Goal: Information Seeking & Learning: Learn about a topic

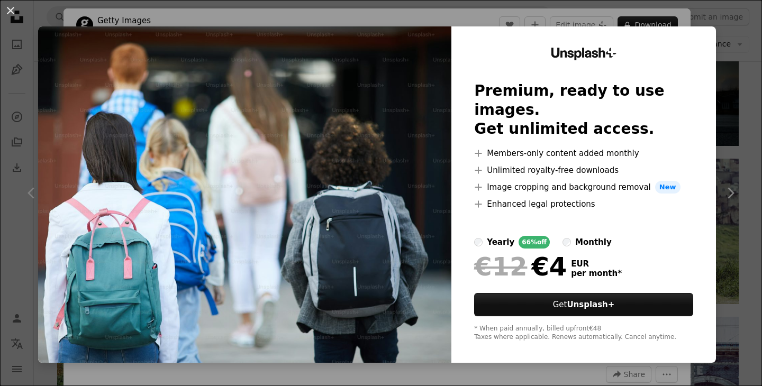
click at [679, 16] on div "An X shape Unsplash+ Premium, ready to use images. Get unlimited access. A plus…" at bounding box center [381, 193] width 762 height 386
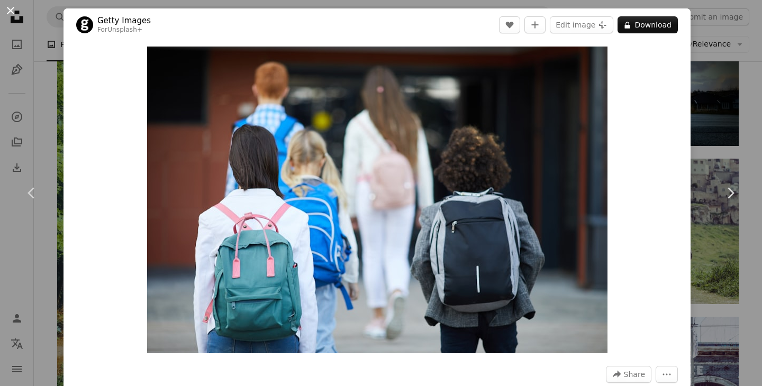
click at [16, 17] on button "An X shape" at bounding box center [10, 10] width 13 height 13
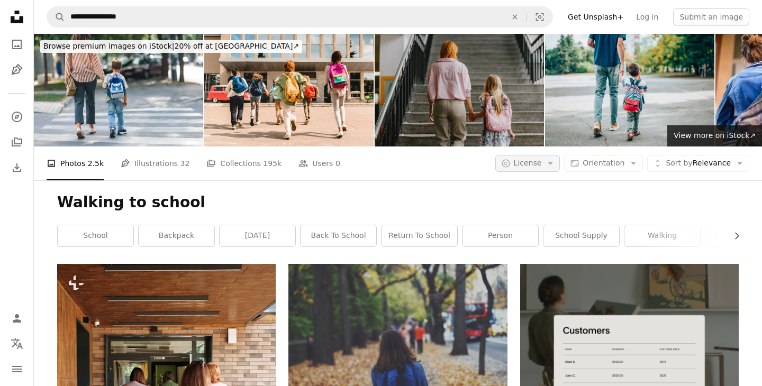
click at [555, 165] on icon "Arrow down" at bounding box center [550, 164] width 10 height 10
click at [542, 245] on span "Free" at bounding box center [555, 248] width 65 height 11
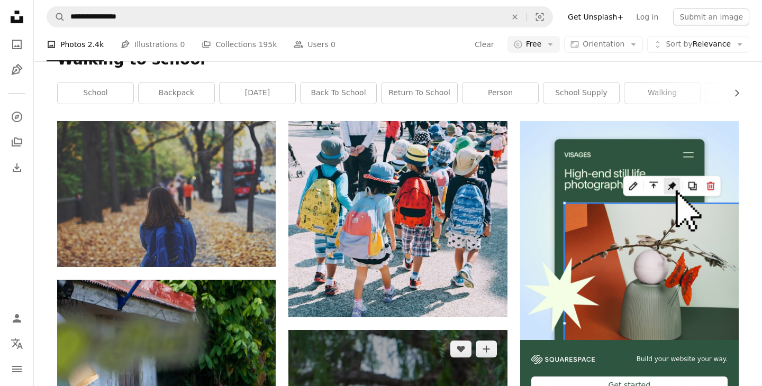
scroll to position [139, 0]
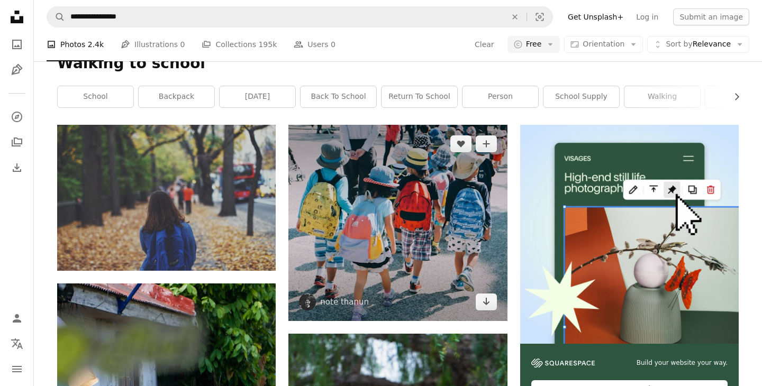
click at [423, 261] on img at bounding box center [397, 223] width 218 height 196
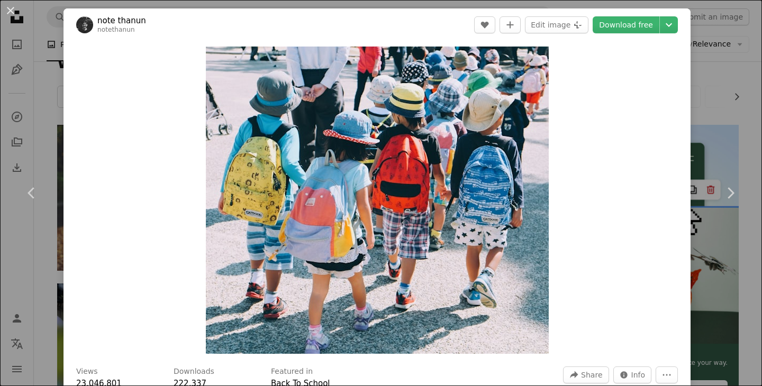
click at [715, 41] on div "An X shape Chevron left Chevron right note thanun notethanun A heart A plus sig…" at bounding box center [381, 193] width 762 height 386
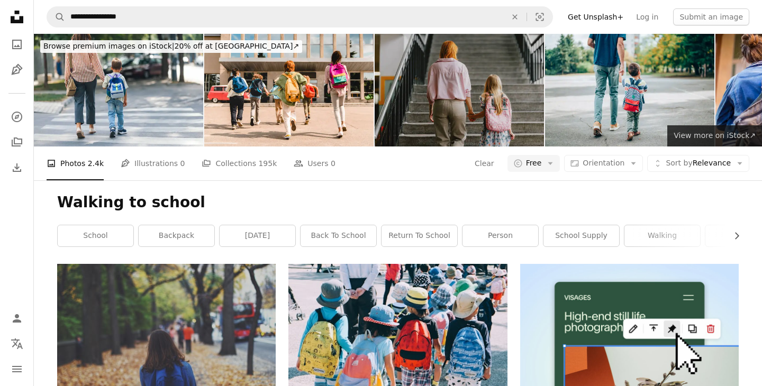
click at [680, 138] on span "View more on iStock ↗" at bounding box center [714, 135] width 82 height 8
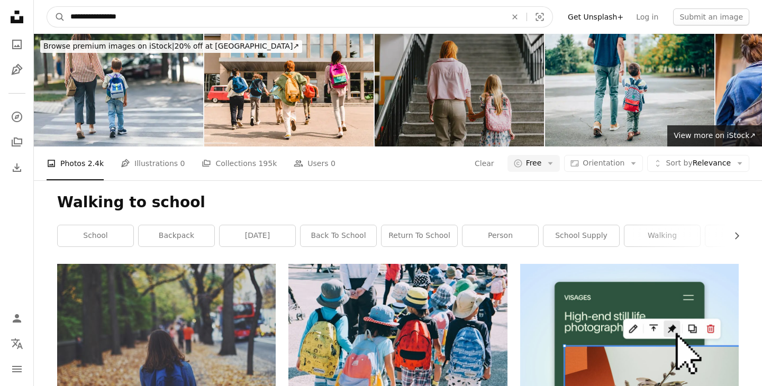
click at [147, 15] on input "**********" at bounding box center [284, 17] width 438 height 20
drag, startPoint x: 107, startPoint y: 17, endPoint x: 60, endPoint y: 17, distance: 47.1
click at [60, 17] on form "**********" at bounding box center [300, 16] width 506 height 21
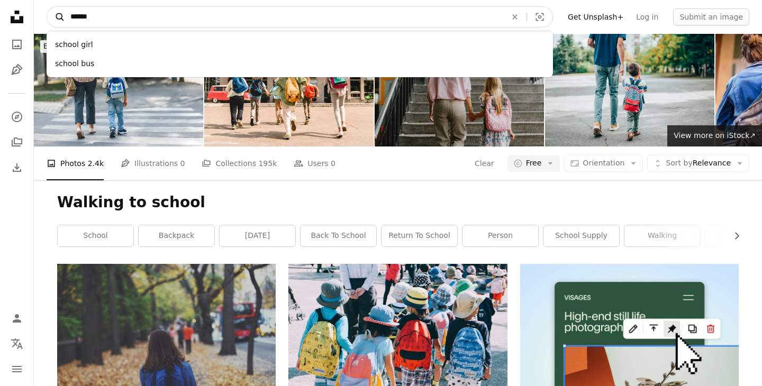
type input "******"
click at [47, 7] on button "A magnifying glass" at bounding box center [56, 17] width 18 height 20
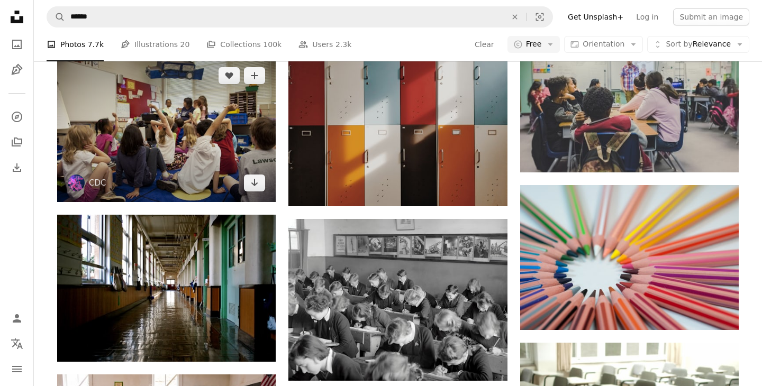
scroll to position [678, 0]
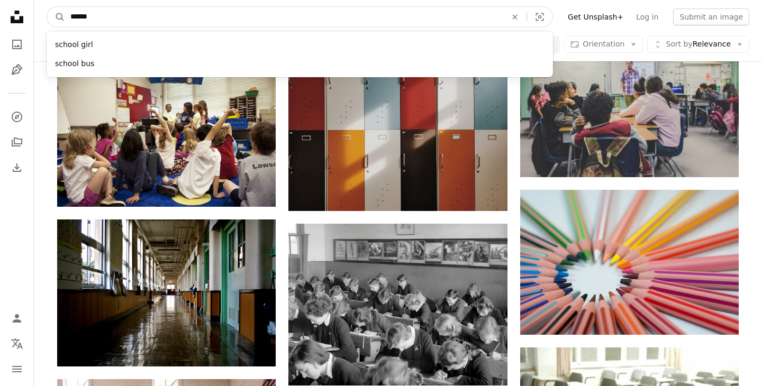
drag, startPoint x: 127, startPoint y: 16, endPoint x: 66, endPoint y: 19, distance: 61.9
click at [66, 19] on input "******" at bounding box center [284, 17] width 438 height 20
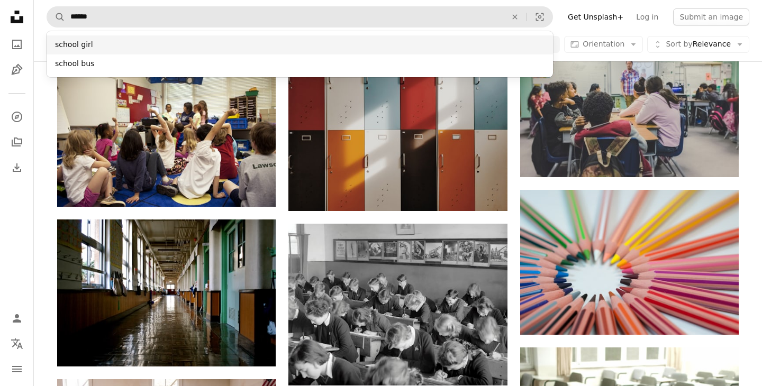
click at [65, 45] on div "school girl" at bounding box center [300, 44] width 506 height 19
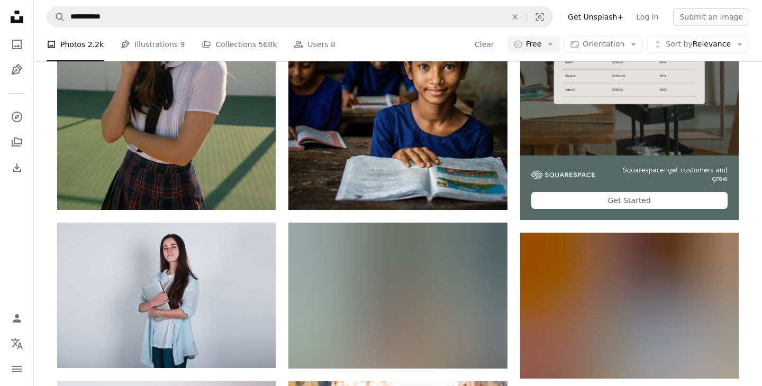
scroll to position [211, 0]
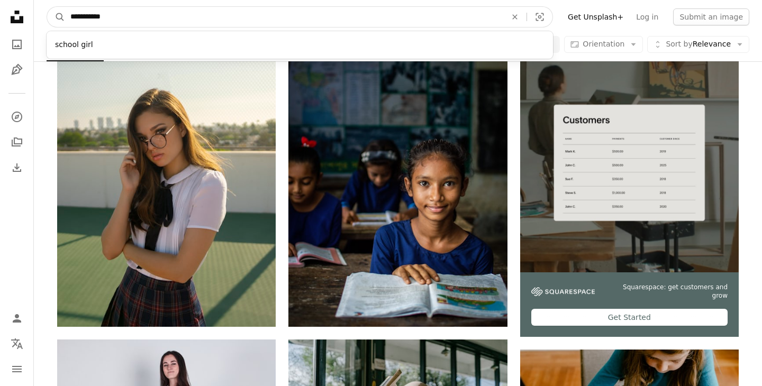
drag, startPoint x: 108, startPoint y: 19, endPoint x: 67, endPoint y: 19, distance: 41.3
click at [67, 19] on input "**********" at bounding box center [284, 17] width 438 height 20
type input "********"
click at [47, 7] on button "A magnifying glass" at bounding box center [56, 17] width 18 height 20
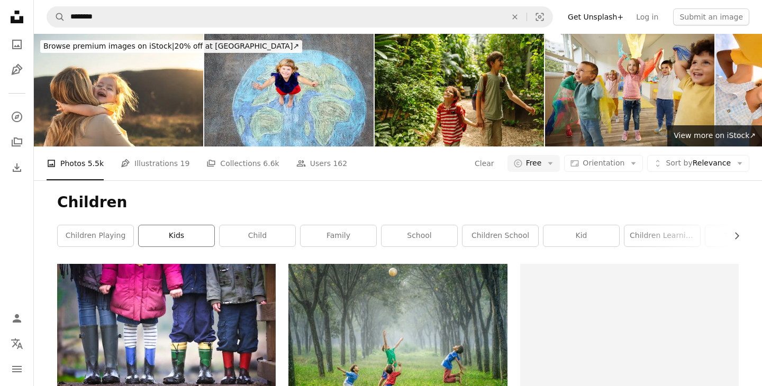
click at [169, 229] on link "kids" at bounding box center [177, 235] width 76 height 21
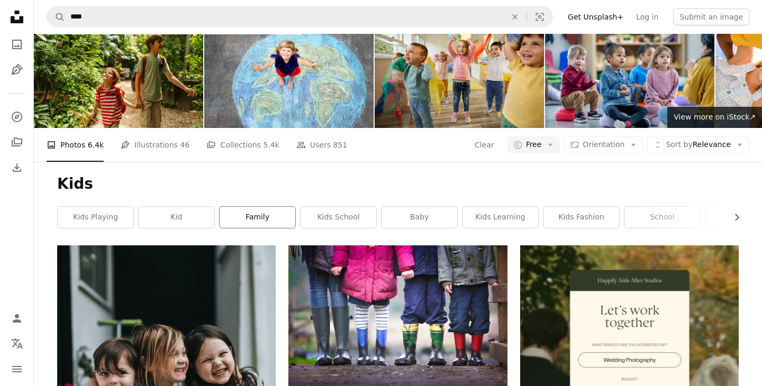
scroll to position [7, 0]
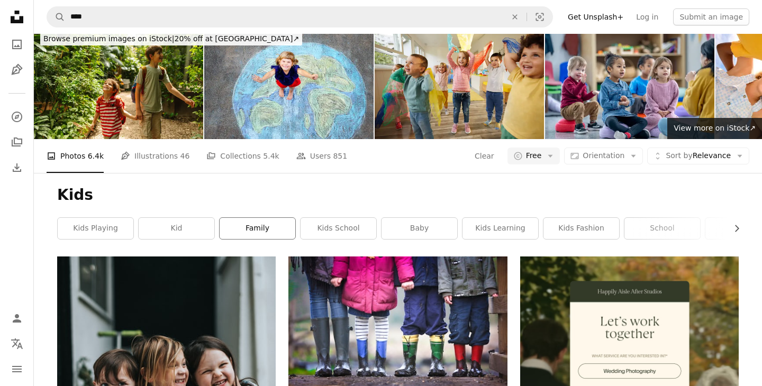
click at [268, 235] on link "family" at bounding box center [258, 228] width 76 height 21
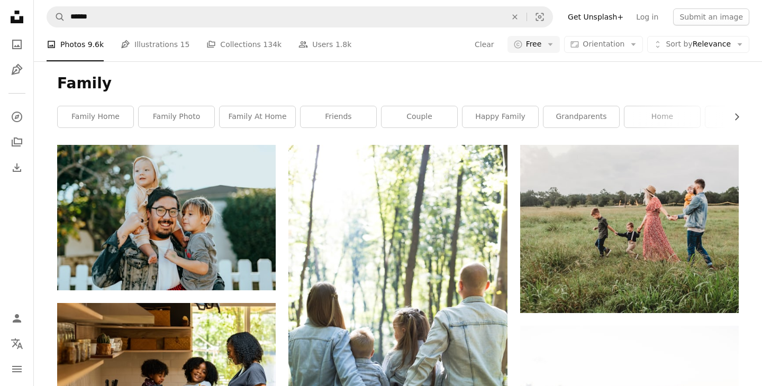
scroll to position [7, 0]
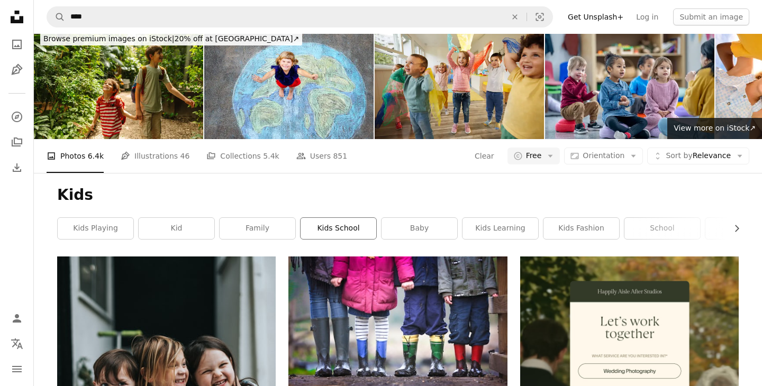
click at [353, 233] on link "kids school" at bounding box center [338, 228] width 76 height 21
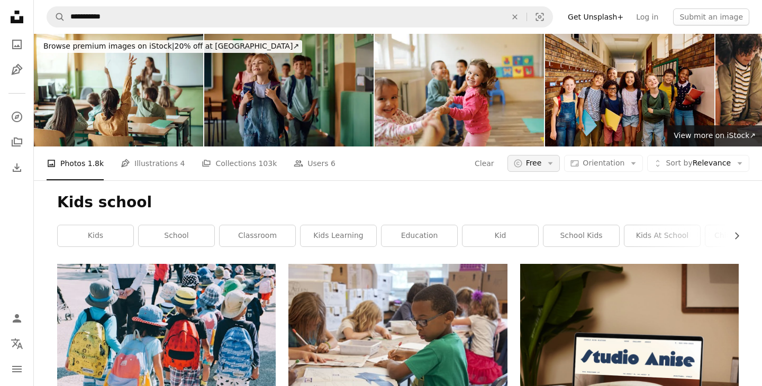
click at [555, 166] on icon "Arrow down" at bounding box center [550, 164] width 10 height 10
click at [547, 215] on span "All" at bounding box center [566, 210] width 65 height 11
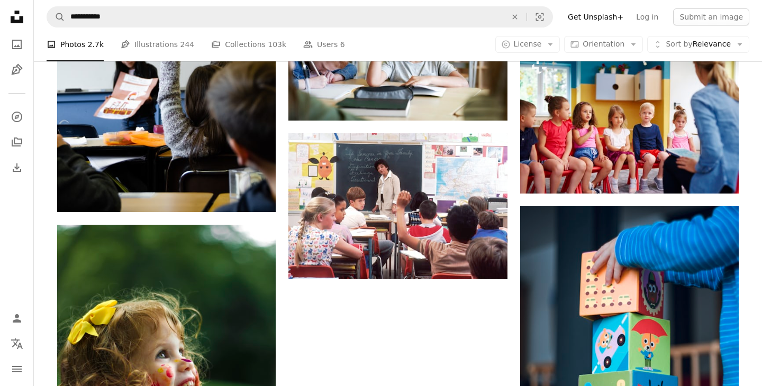
scroll to position [1175, 0]
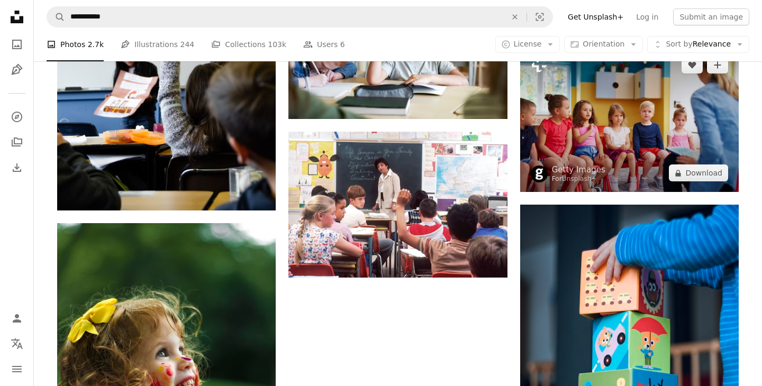
click at [598, 125] on img at bounding box center [629, 119] width 218 height 146
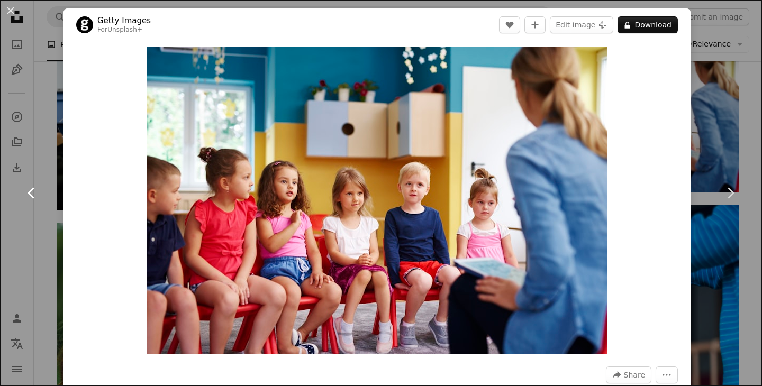
click at [44, 214] on link "Chevron left" at bounding box center [31, 193] width 63 height 102
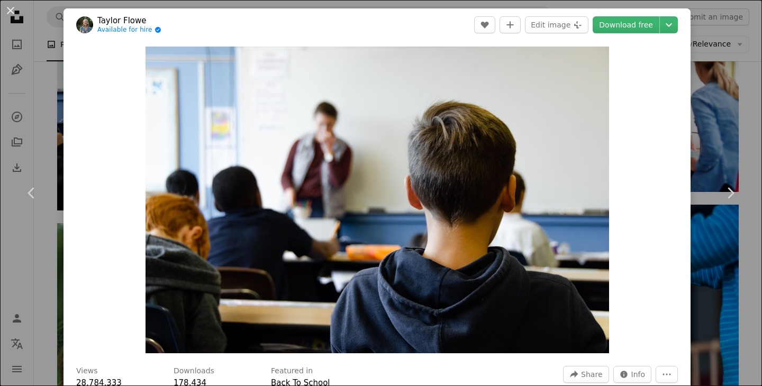
click at [709, 17] on div "An X shape Chevron left Chevron right [PERSON_NAME] Available for hire A checkm…" at bounding box center [381, 193] width 762 height 386
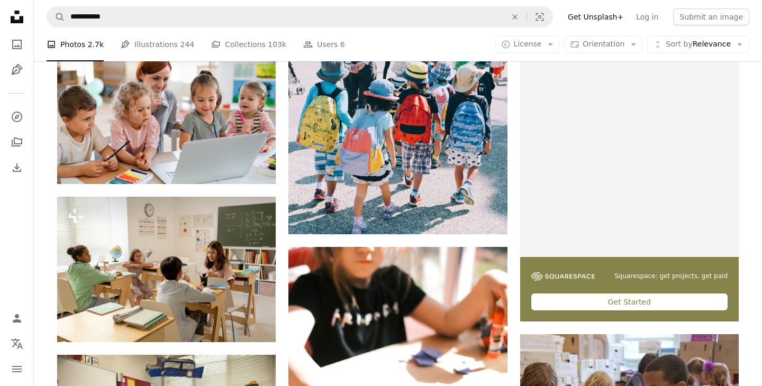
scroll to position [216, 0]
